Goal: Use online tool/utility: Utilize a website feature to perform a specific function

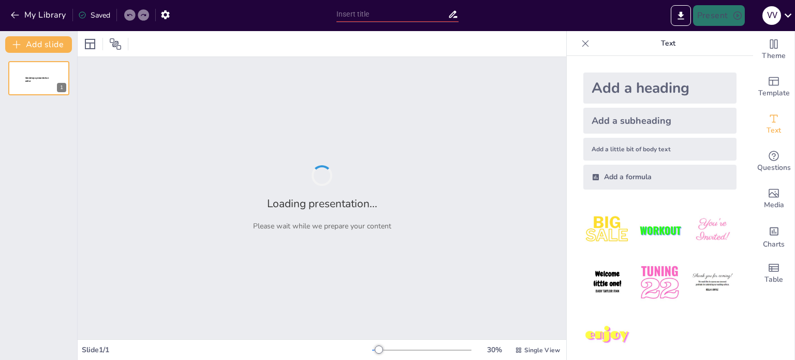
type input "Накопичення продуктів техногенезу в ландшафтах та формування геохімічних аномалі"
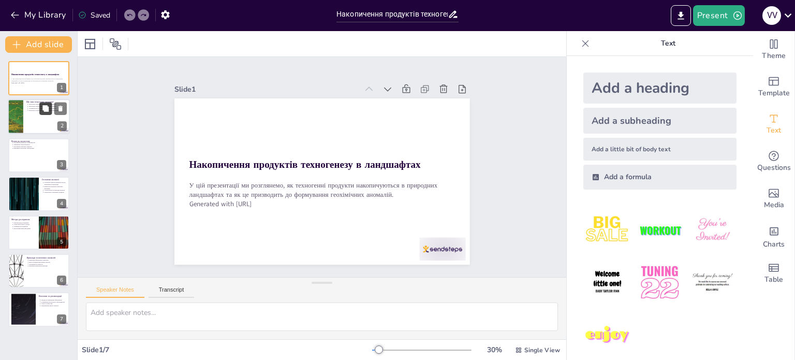
click at [42, 112] on button at bounding box center [45, 108] width 12 height 12
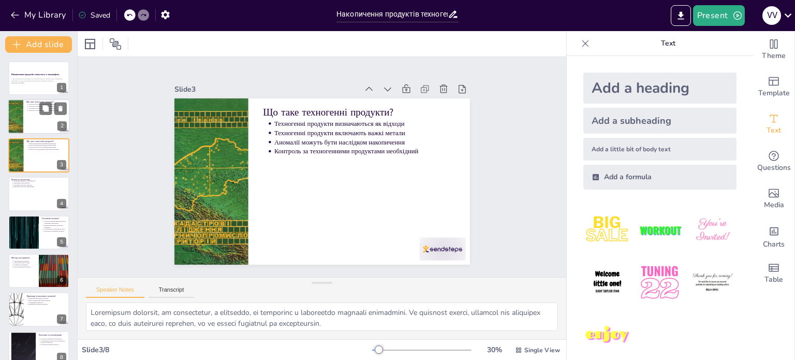
click at [27, 117] on div at bounding box center [39, 116] width 62 height 35
click at [27, 132] on div at bounding box center [39, 116] width 62 height 35
click at [61, 143] on icon at bounding box center [60, 146] width 7 height 7
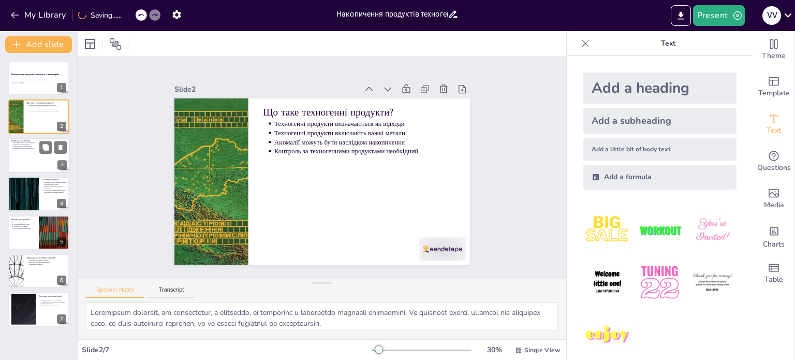
click at [26, 164] on div at bounding box center [39, 155] width 62 height 35
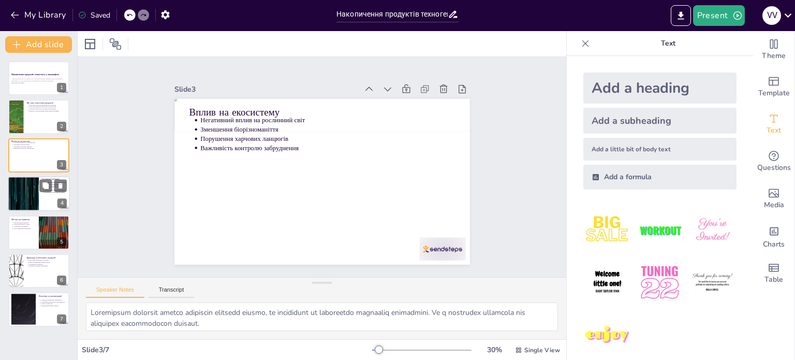
click at [28, 181] on div at bounding box center [23, 193] width 62 height 35
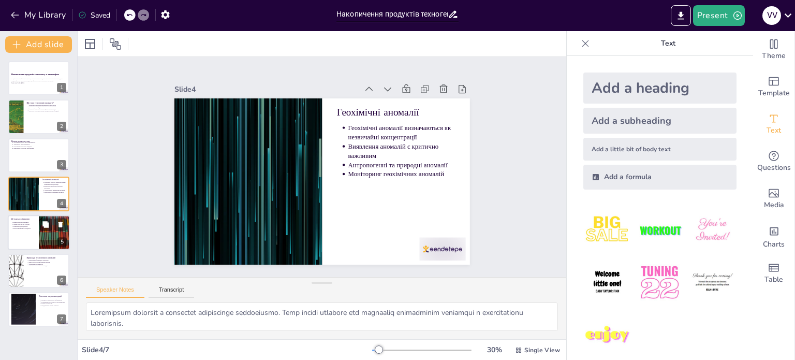
click at [33, 217] on p "Методи дослідження" at bounding box center [23, 218] width 25 height 3
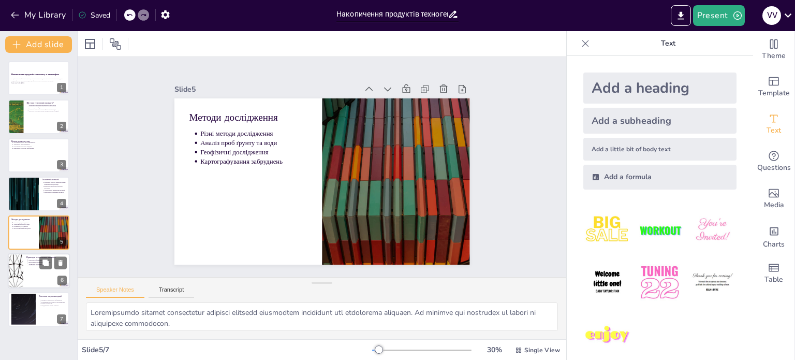
click at [25, 269] on div at bounding box center [39, 270] width 62 height 35
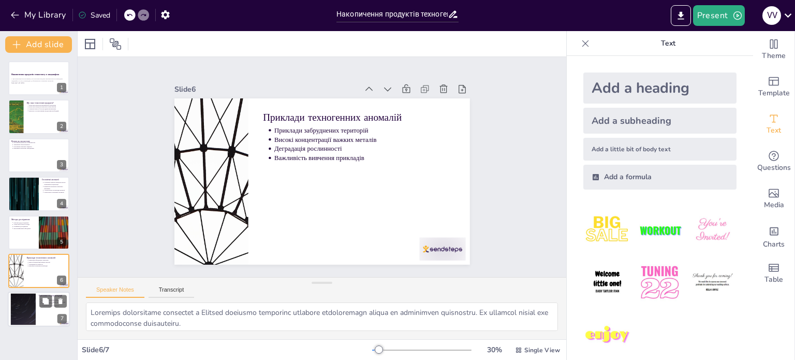
click at [27, 305] on div at bounding box center [23, 310] width 56 height 32
type textarea "Вжиття заходів для зменшення техногенного забруднення є критично важливим для з…"
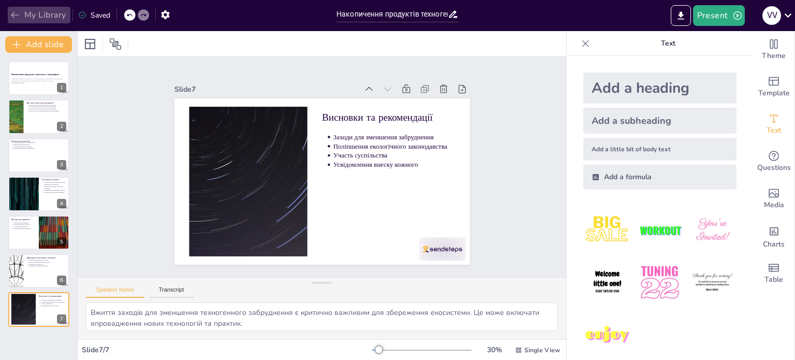
click at [17, 13] on icon "button" at bounding box center [15, 15] width 10 height 10
